Goal: Task Accomplishment & Management: Manage account settings

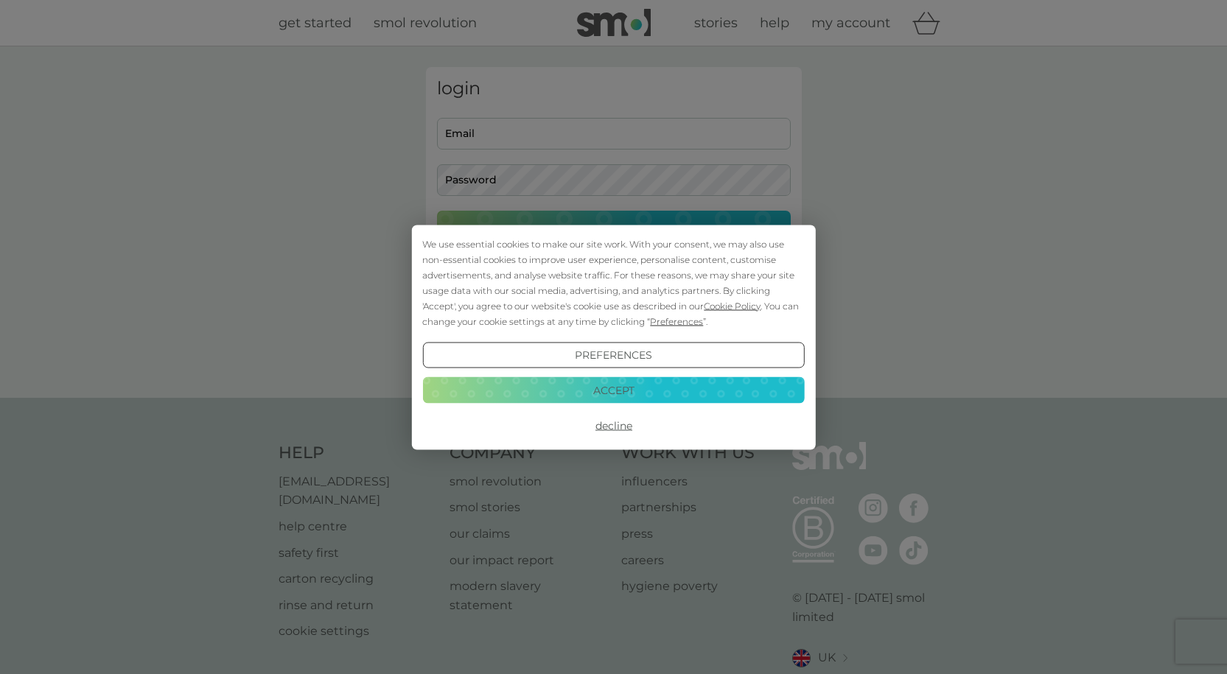
drag, startPoint x: 602, startPoint y: 426, endPoint x: 573, endPoint y: 287, distance: 141.5
click at [598, 425] on button "Decline" at bounding box center [613, 426] width 382 height 27
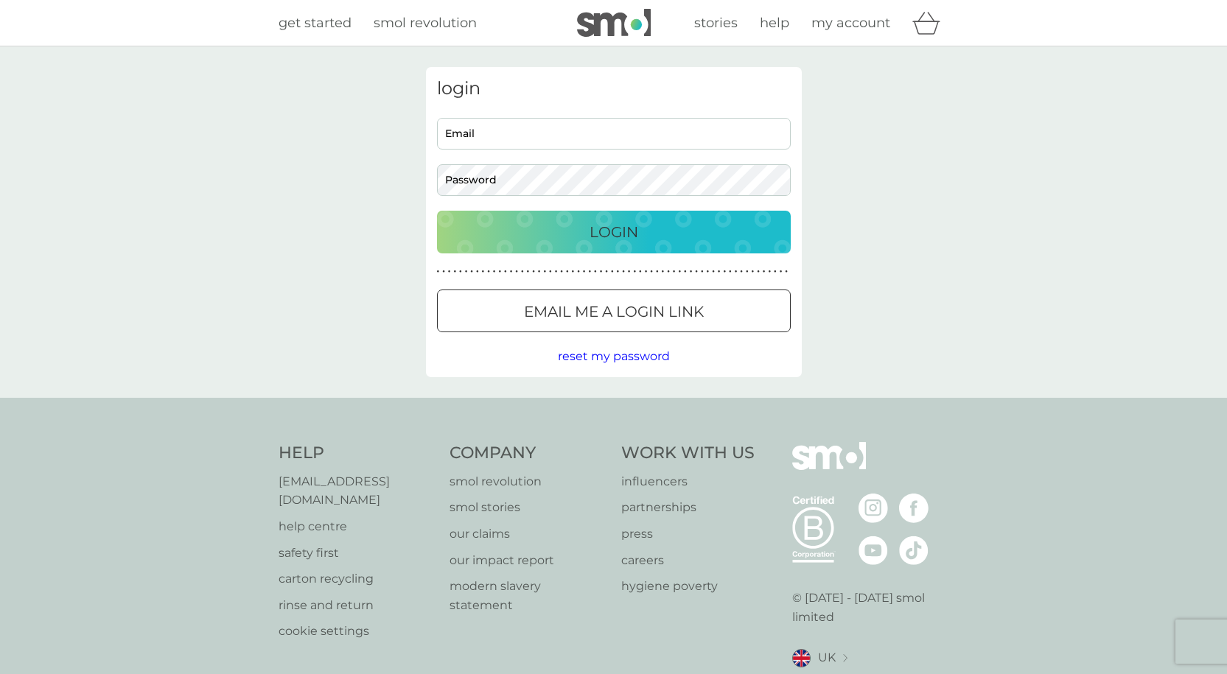
click at [551, 147] on input "Email" at bounding box center [614, 134] width 354 height 32
click at [578, 139] on input "Email" at bounding box center [614, 134] width 354 height 32
type input "[EMAIL_ADDRESS][DOMAIN_NAME]"
click at [437, 211] on button "Login" at bounding box center [614, 232] width 354 height 43
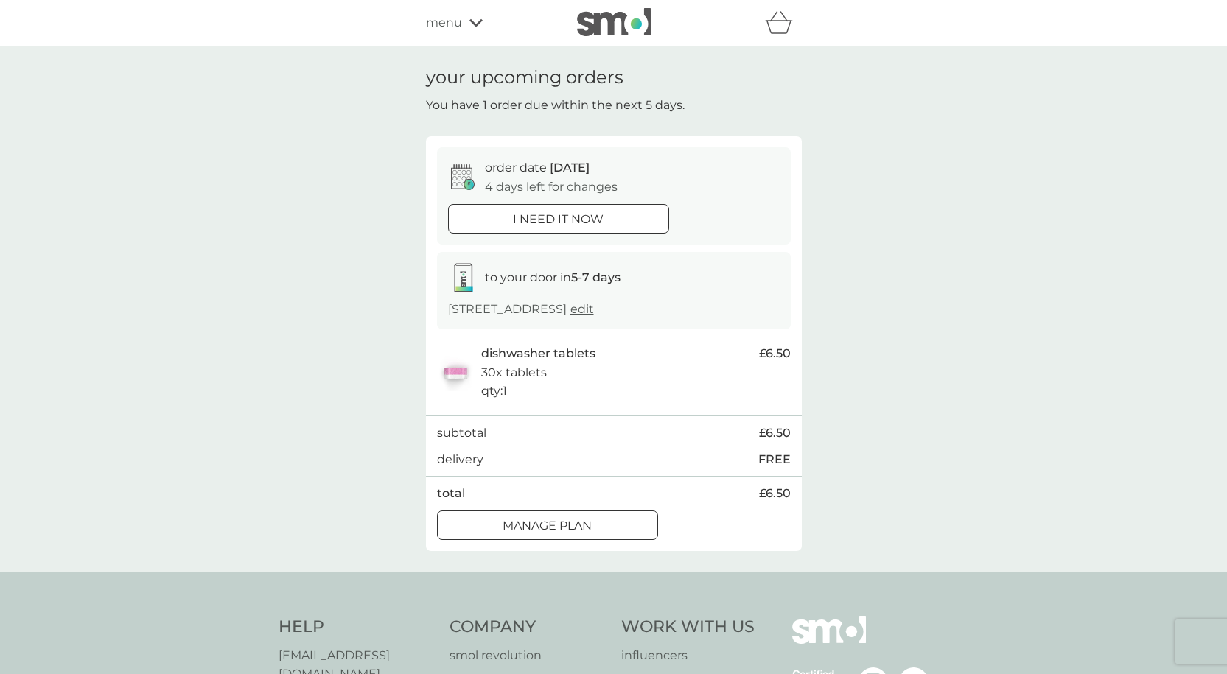
click at [507, 534] on p "Manage plan" at bounding box center [547, 526] width 89 height 19
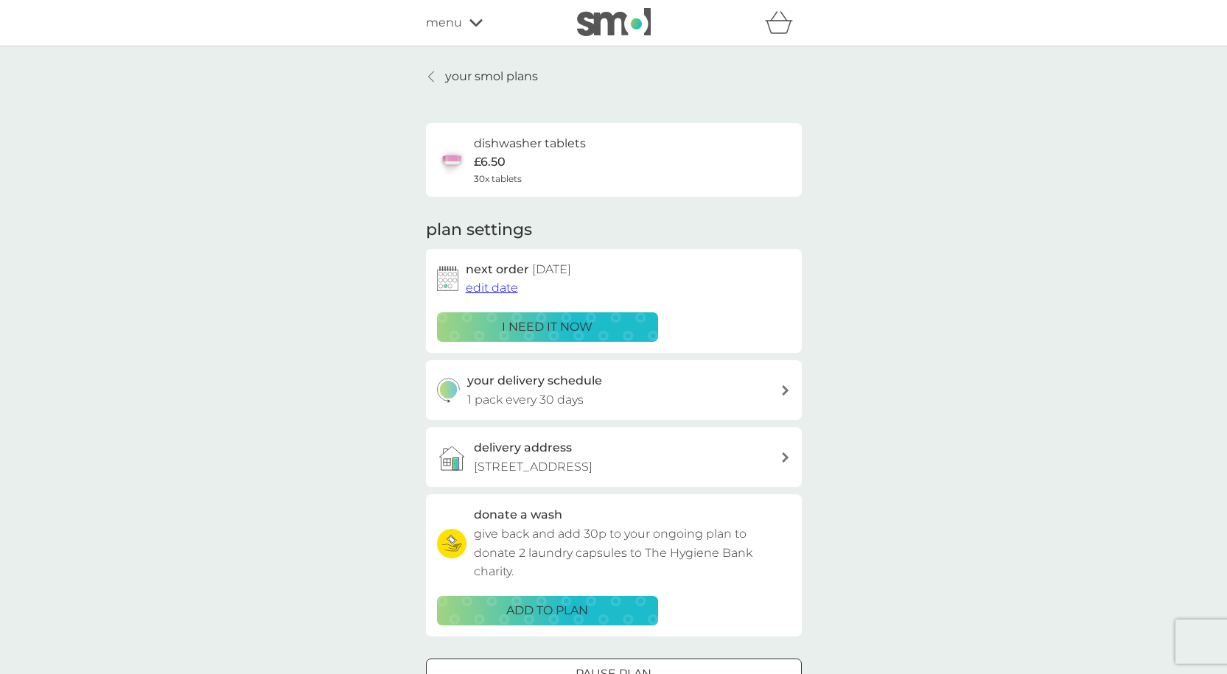
click at [506, 285] on span "edit date" at bounding box center [492, 288] width 52 height 14
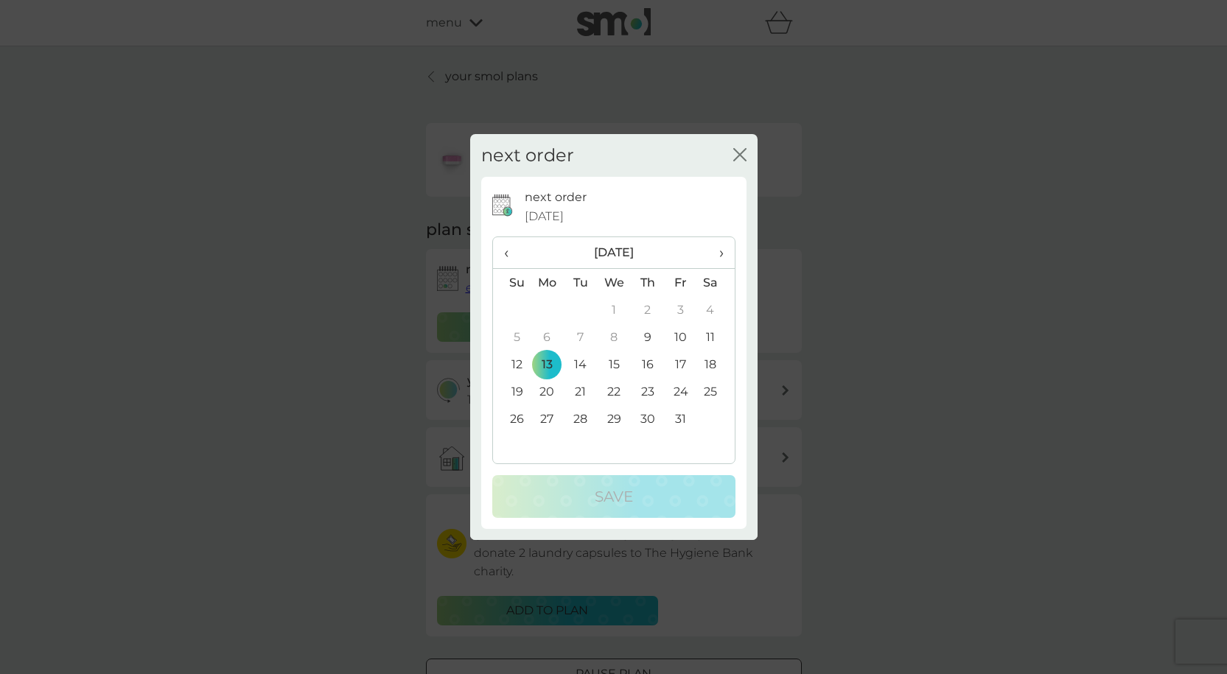
click at [735, 156] on icon "close" at bounding box center [739, 154] width 13 height 13
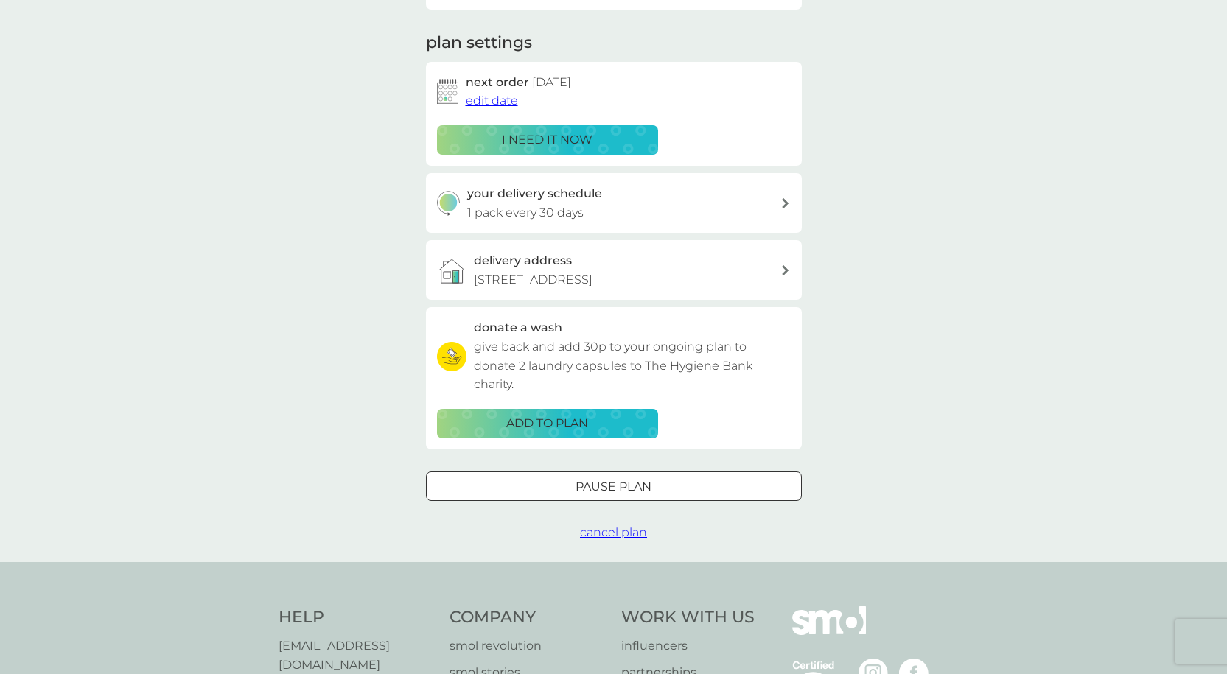
scroll to position [221, 0]
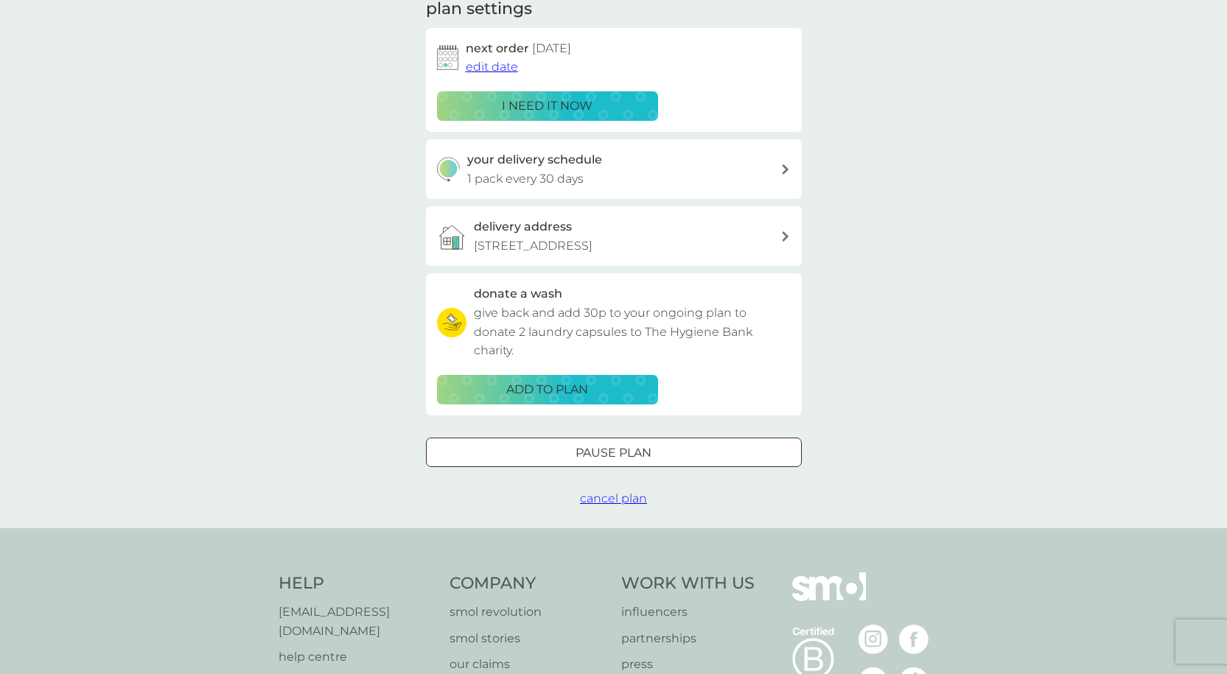
click at [552, 455] on div "Pause plan" at bounding box center [614, 453] width 374 height 19
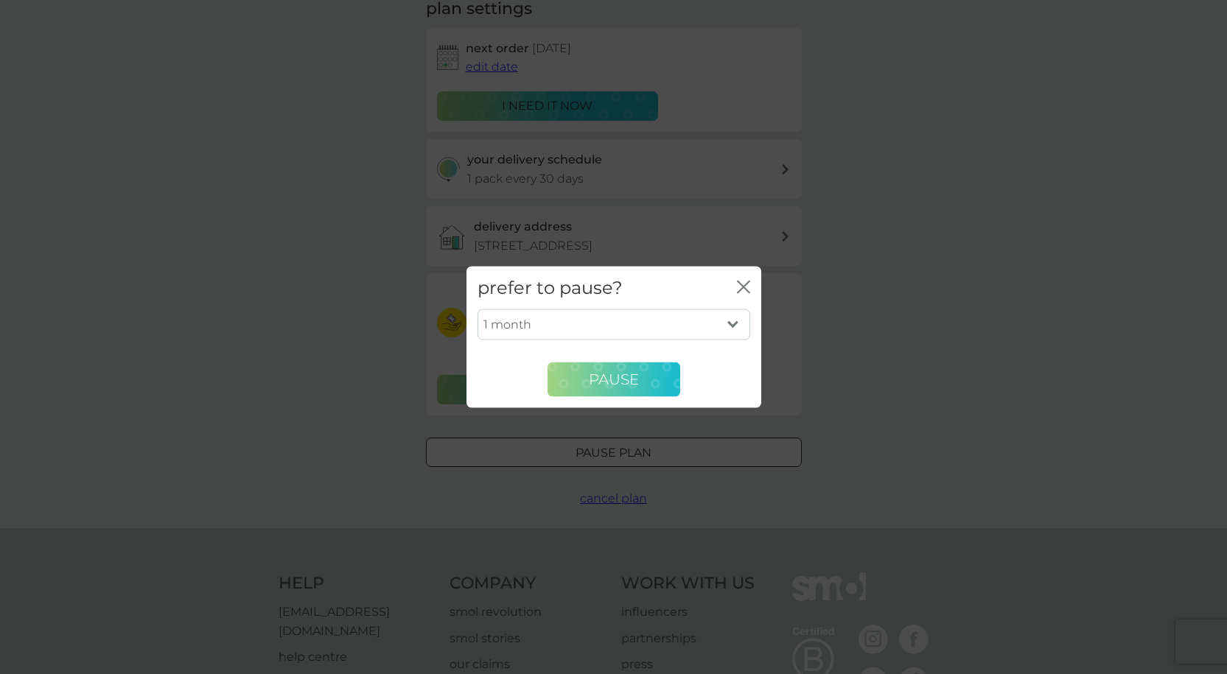
click at [601, 387] on span "Pause" at bounding box center [614, 380] width 50 height 18
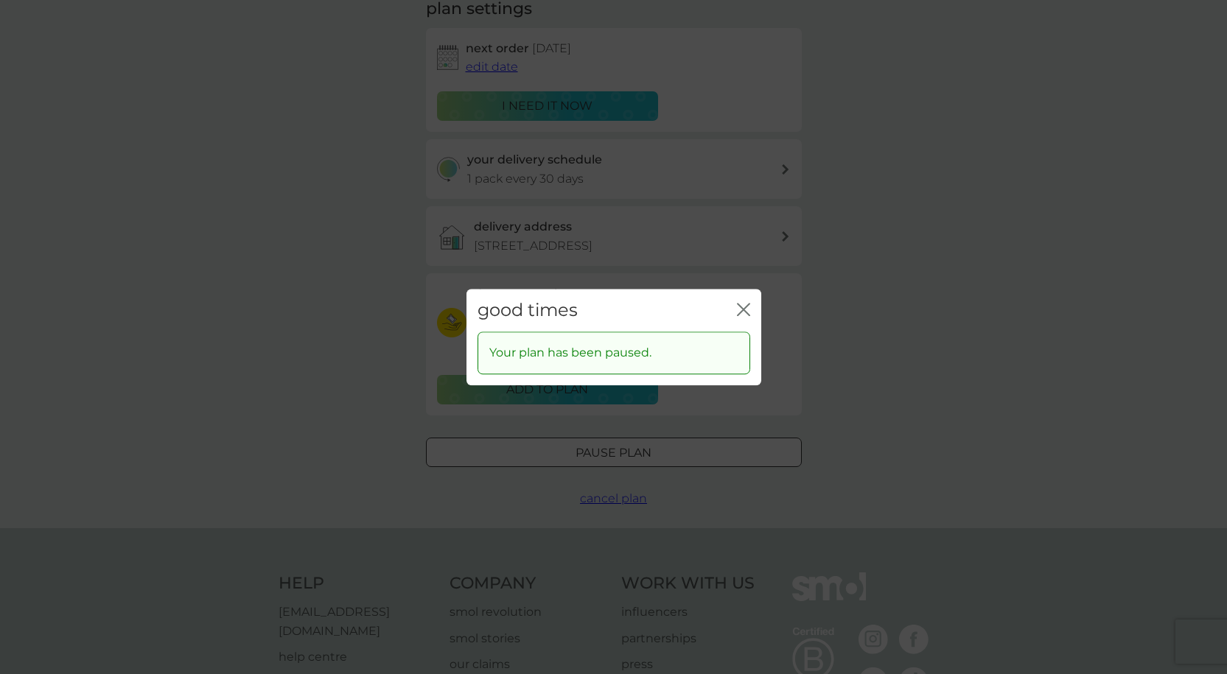
click at [741, 306] on icon "close" at bounding box center [743, 309] width 13 height 13
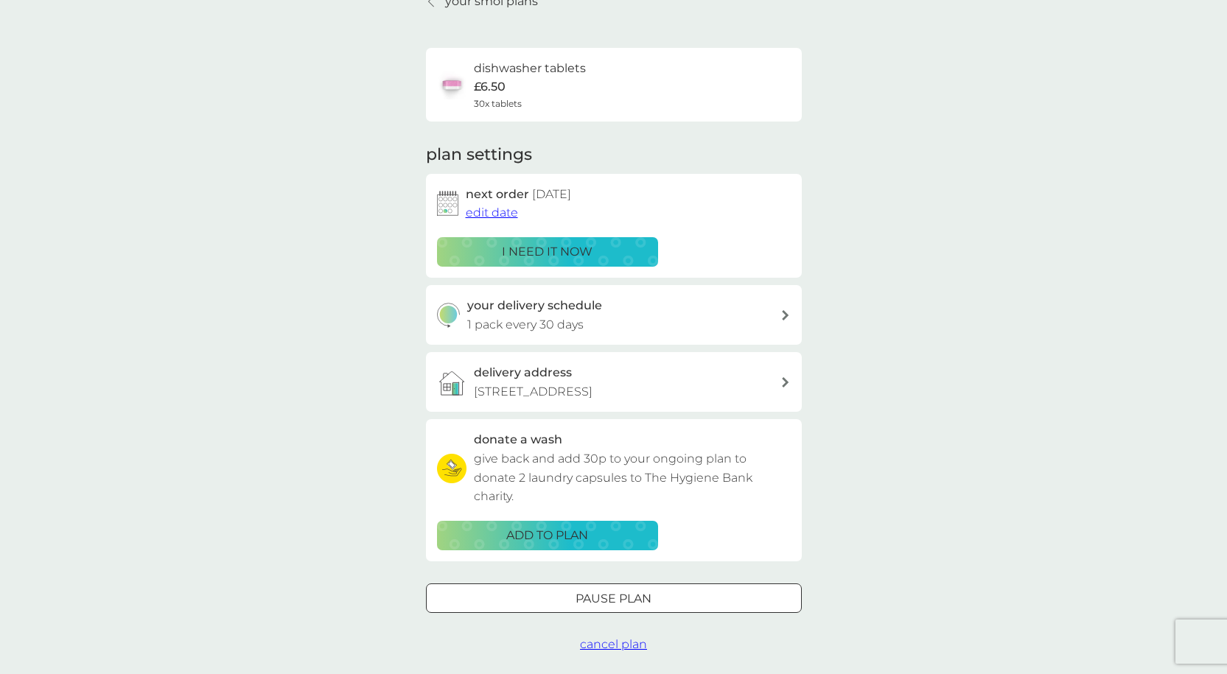
scroll to position [0, 0]
